Goal: Find specific page/section: Find specific page/section

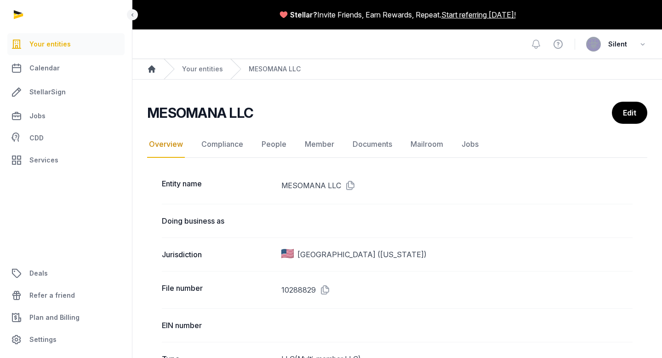
click at [155, 71] on icon "Breadcrumb" at bounding box center [151, 68] width 9 height 9
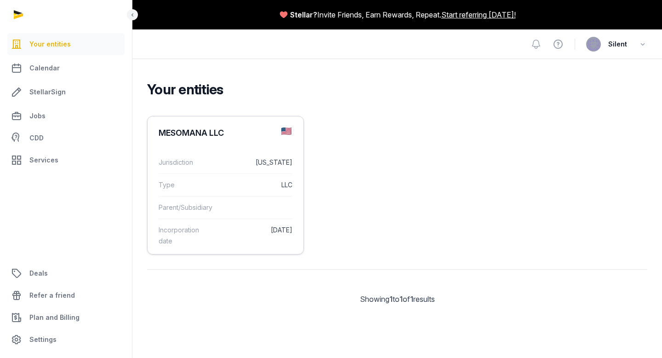
click at [222, 188] on dd "LLC" at bounding box center [255, 184] width 76 height 11
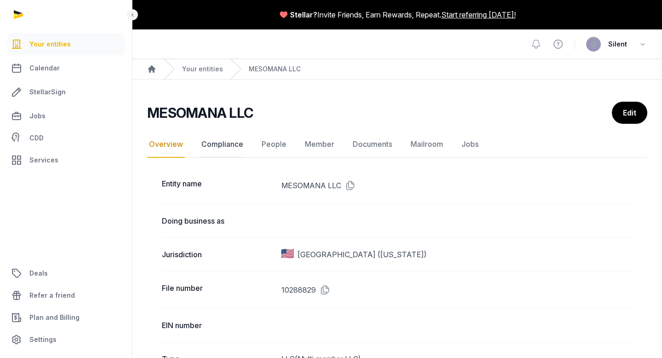
click at [231, 143] on link "Compliance" at bounding box center [223, 144] width 46 height 27
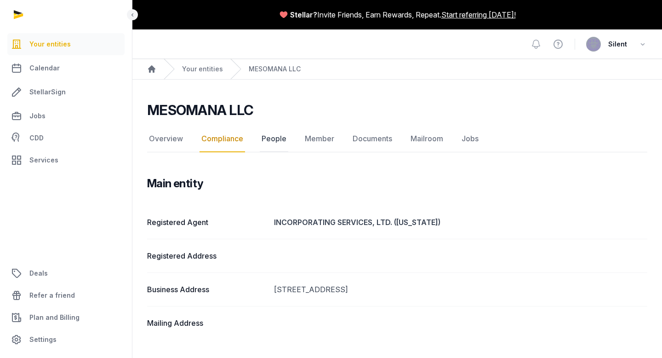
click at [279, 136] on link "People" at bounding box center [274, 139] width 29 height 27
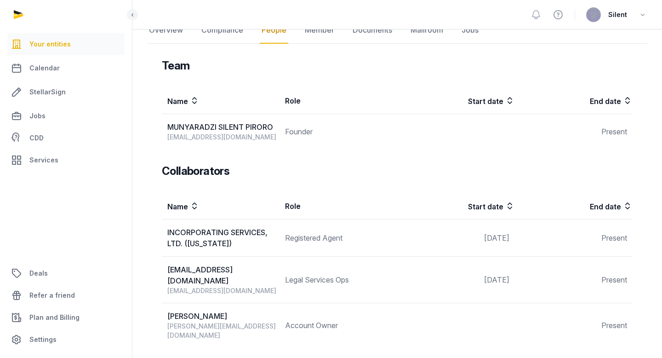
scroll to position [63, 0]
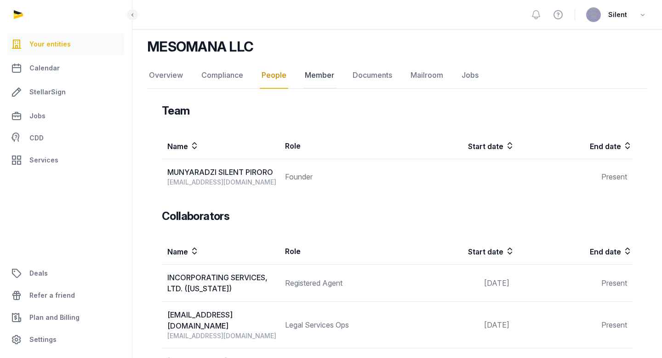
click at [313, 75] on link "Member" at bounding box center [319, 75] width 33 height 27
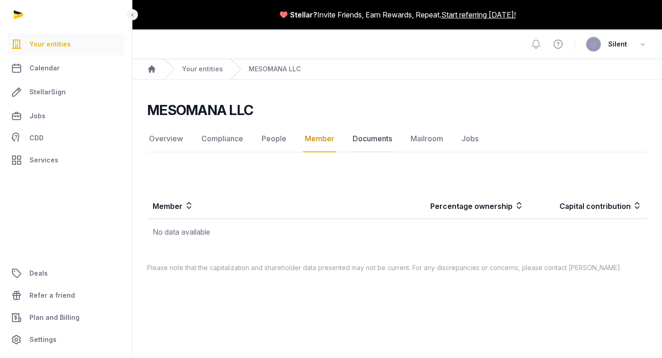
click at [363, 139] on link "Documents" at bounding box center [372, 139] width 43 height 27
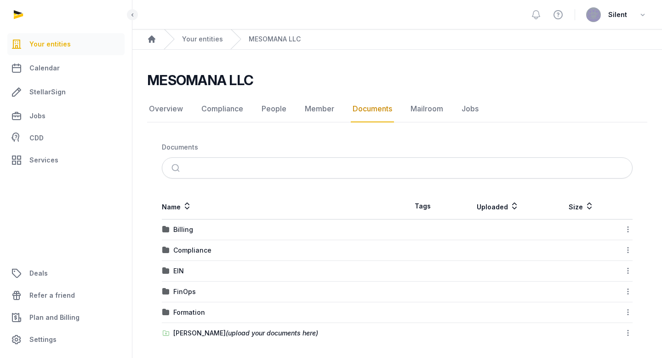
scroll to position [34, 0]
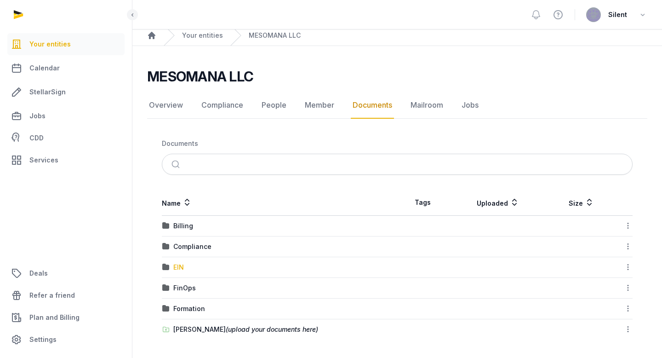
click at [175, 268] on div "EIN" at bounding box center [178, 267] width 11 height 9
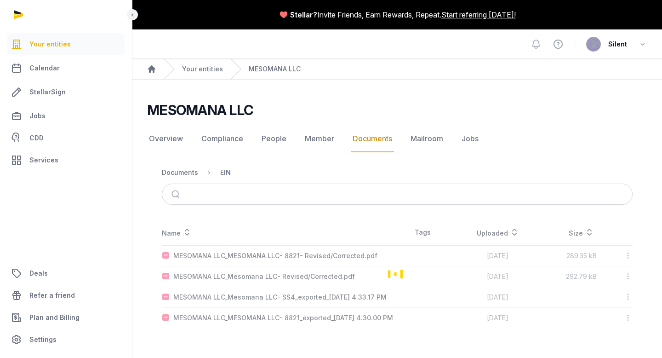
scroll to position [0, 0]
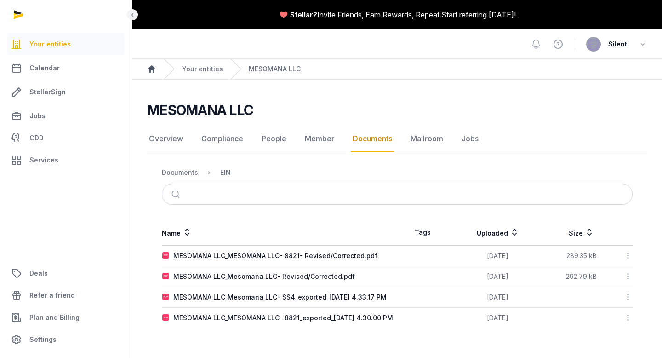
click at [154, 69] on icon "Breadcrumb" at bounding box center [151, 68] width 7 height 7
